Goal: Check status: Check status

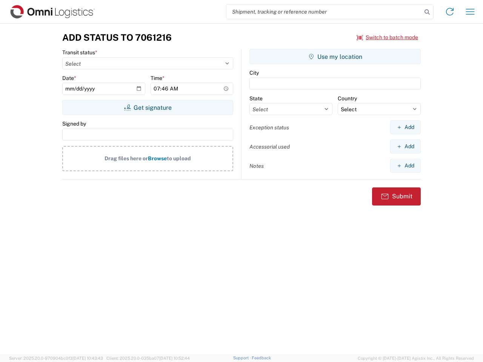
click at [324, 12] on input "search" at bounding box center [323, 12] width 195 height 14
click at [427, 12] on icon at bounding box center [427, 12] width 11 height 11
click at [450, 12] on icon at bounding box center [450, 12] width 12 height 12
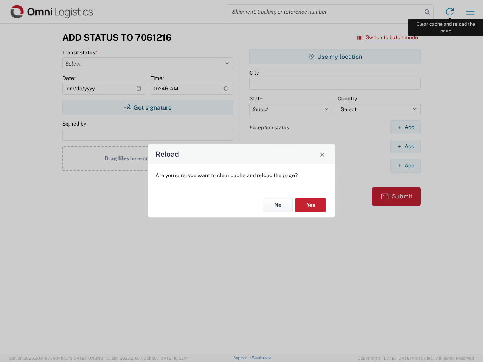
click at [470, 12] on div "Reload Are you sure, you want to clear cache and reload the page? No Yes" at bounding box center [241, 181] width 483 height 362
click at [387, 37] on div "Reload Are you sure, you want to clear cache and reload the page? No Yes" at bounding box center [241, 181] width 483 height 362
click at [147, 107] on div "Reload Are you sure, you want to clear cache and reload the page? No Yes" at bounding box center [241, 181] width 483 height 362
click at [335, 57] on div "Reload Are you sure, you want to clear cache and reload the page? No Yes" at bounding box center [241, 181] width 483 height 362
click at [405, 127] on div "Reload Are you sure, you want to clear cache and reload the page? No Yes" at bounding box center [241, 181] width 483 height 362
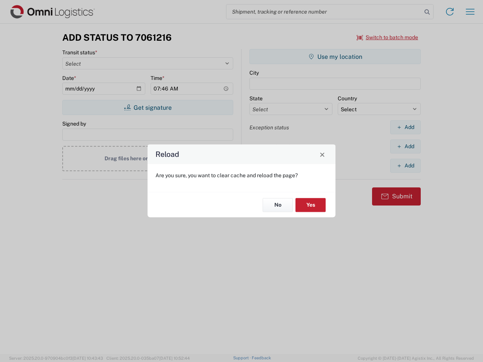
click at [405, 146] on div "Reload Are you sure, you want to clear cache and reload the page? No Yes" at bounding box center [241, 181] width 483 height 362
click at [405, 166] on div "Reload Are you sure, you want to clear cache and reload the page? No Yes" at bounding box center [241, 181] width 483 height 362
